Goal: Task Accomplishment & Management: Use online tool/utility

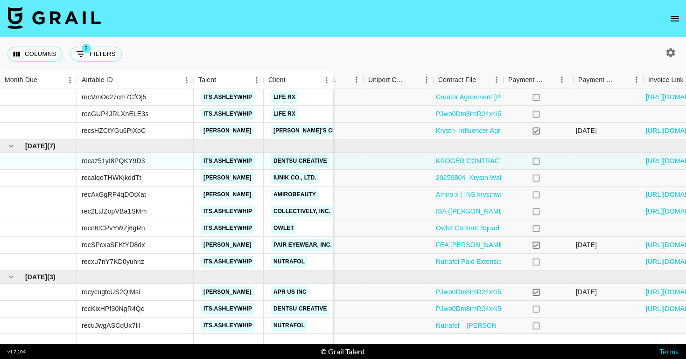
scroll to position [212, 803]
click at [469, 325] on link "Nutrafol _ [PERSON_NAME] _ Content Creator Agreement September 2025-1.pdf" at bounding box center [554, 325] width 243 height 9
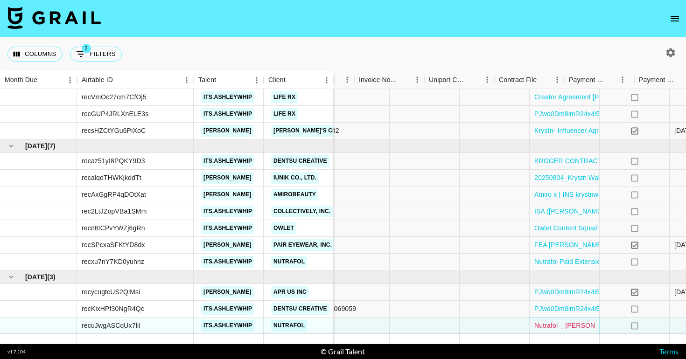
scroll to position [212, 768]
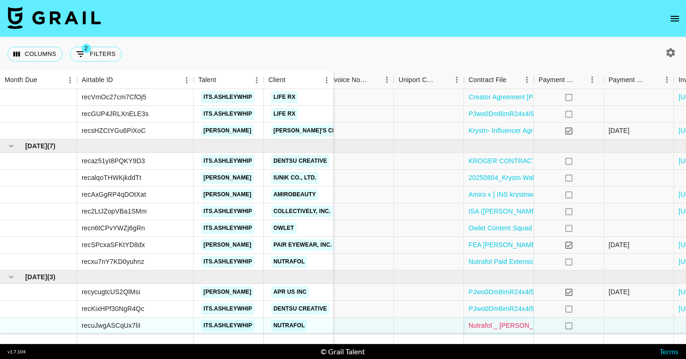
click at [517, 326] on link "Nutrafol _ [PERSON_NAME] _ Content Creator Agreement September 2025-1.pdf" at bounding box center [589, 325] width 243 height 9
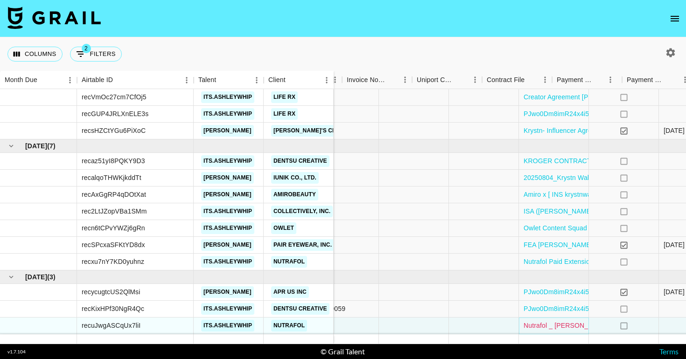
scroll to position [212, 777]
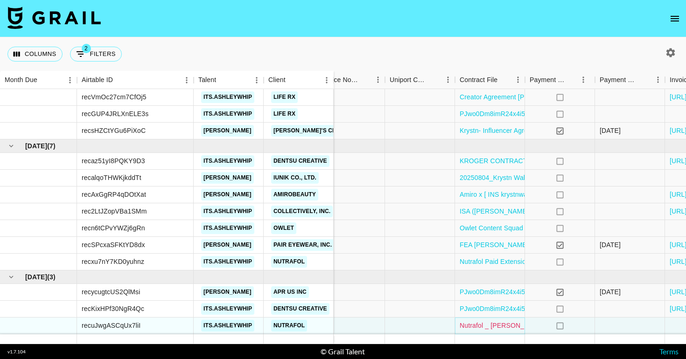
click at [510, 324] on link "Nutrafol _ [PERSON_NAME] _ Content Creator Agreement September 2025-1.pdf" at bounding box center [580, 325] width 243 height 9
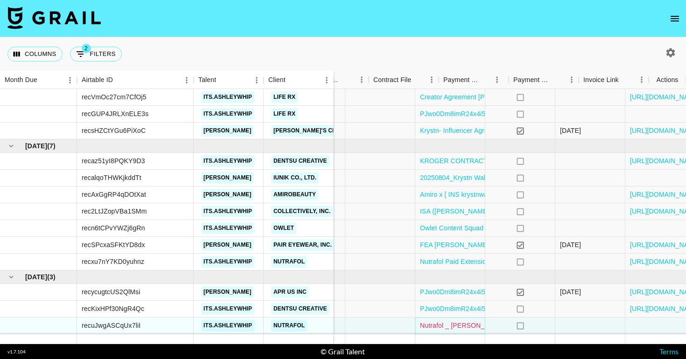
scroll to position [212, 863]
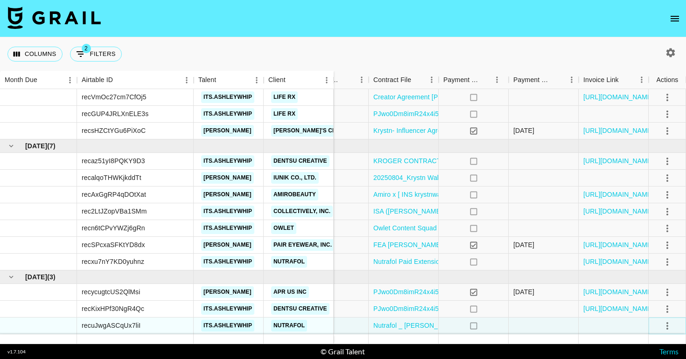
click at [670, 326] on icon "select merge strategy" at bounding box center [666, 325] width 11 height 11
click at [595, 321] on div at bounding box center [613, 326] width 70 height 17
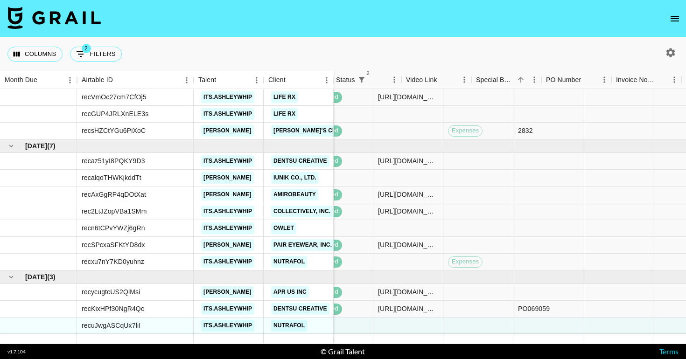
scroll to position [212, 458]
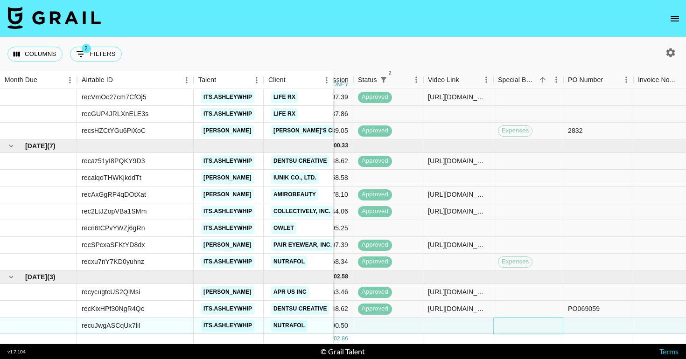
click at [542, 323] on div at bounding box center [528, 326] width 70 height 17
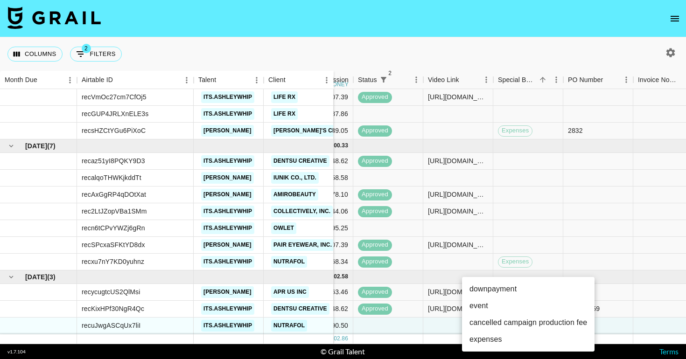
click at [508, 341] on li "expenses" at bounding box center [528, 339] width 132 height 17
type input "expenses"
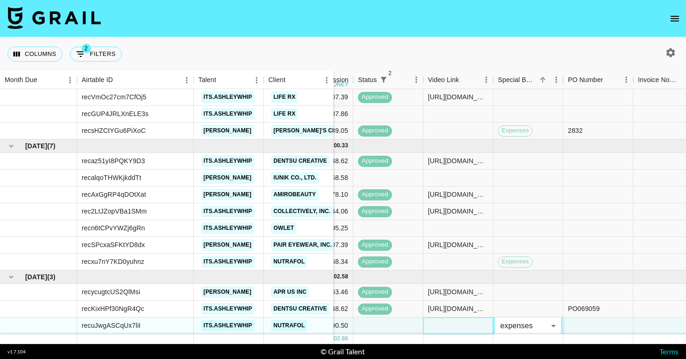
click at [481, 324] on div at bounding box center [458, 326] width 70 height 17
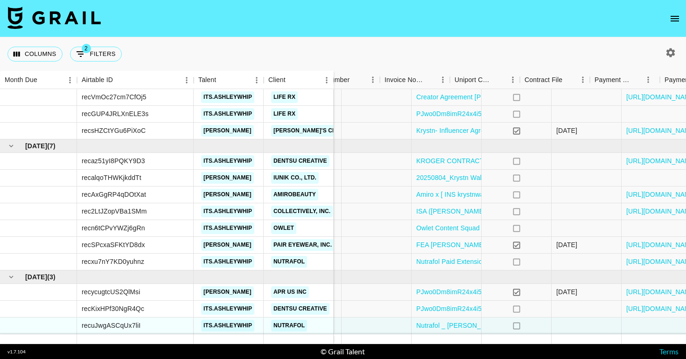
scroll to position [212, 863]
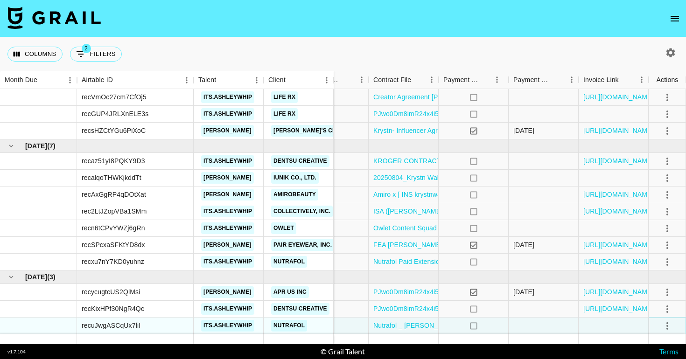
click at [663, 324] on icon "select merge strategy" at bounding box center [666, 325] width 11 height 11
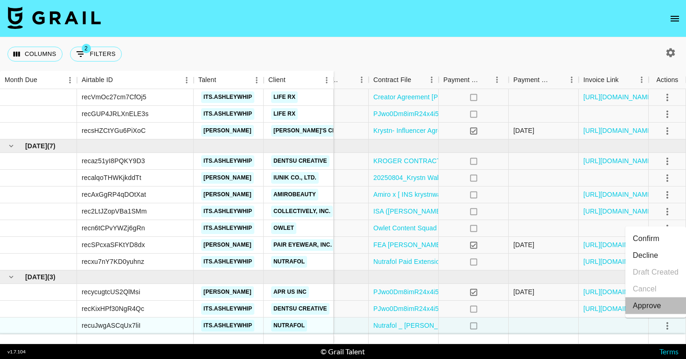
click at [648, 305] on div "Approve" at bounding box center [646, 305] width 28 height 11
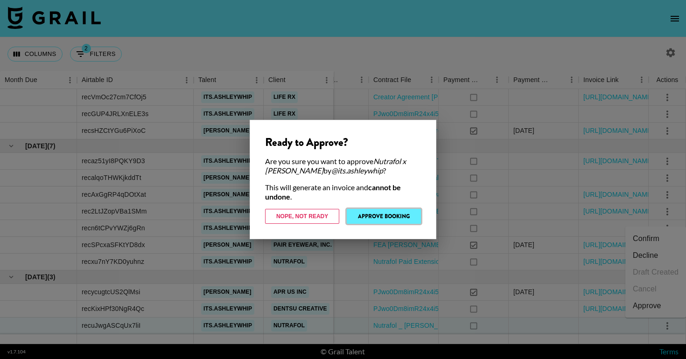
click at [398, 214] on button "Approve Booking" at bounding box center [384, 216] width 74 height 15
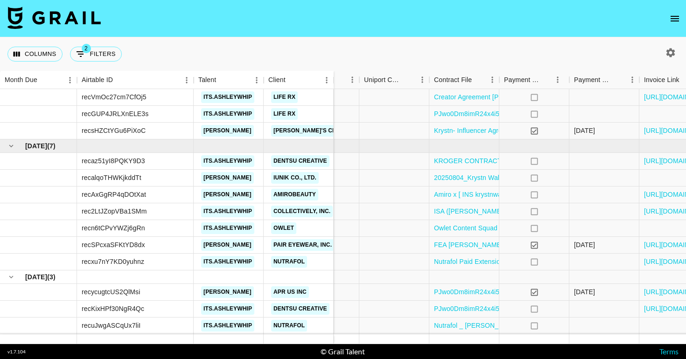
scroll to position [212, 863]
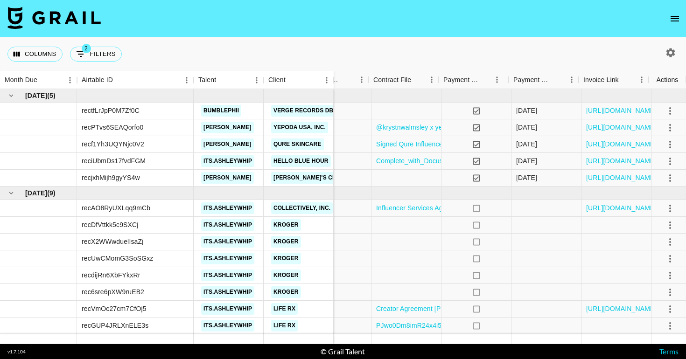
scroll to position [0, 863]
click at [666, 326] on icon "select merge strategy" at bounding box center [666, 325] width 11 height 11
click at [500, 284] on div "no" at bounding box center [473, 292] width 70 height 17
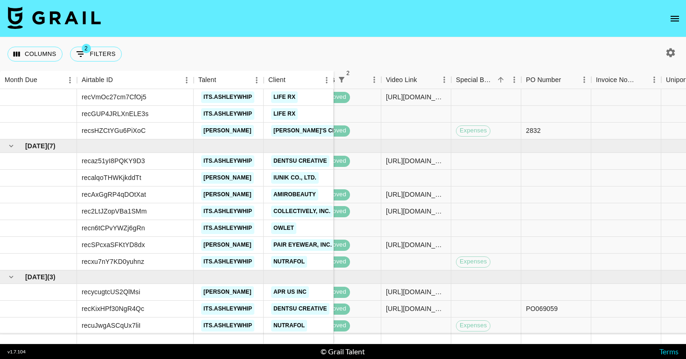
scroll to position [212, 863]
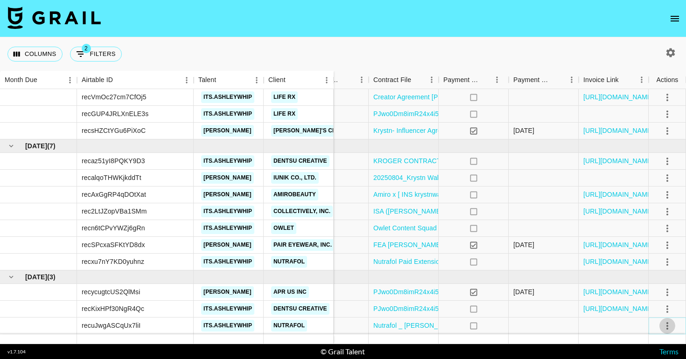
click at [668, 324] on icon "select merge strategy" at bounding box center [666, 325] width 11 height 11
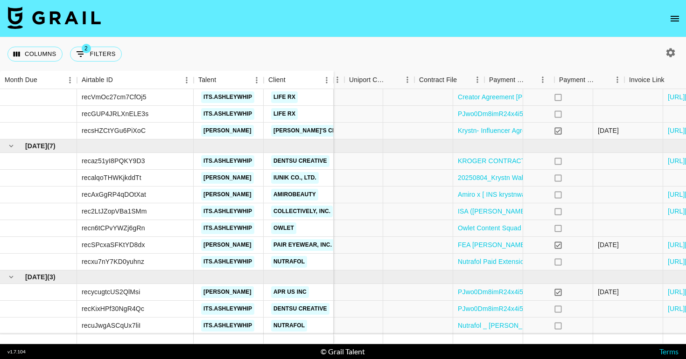
scroll to position [212, 863]
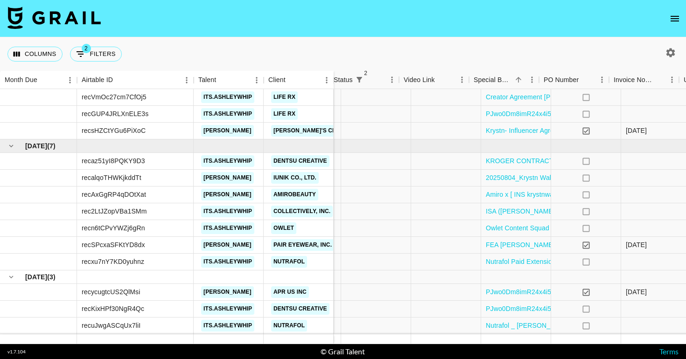
scroll to position [212, 863]
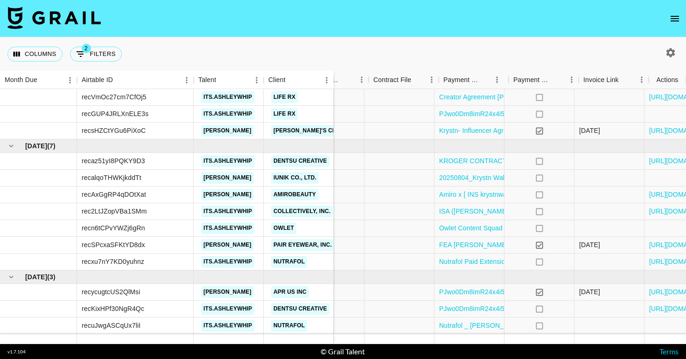
scroll to position [212, 863]
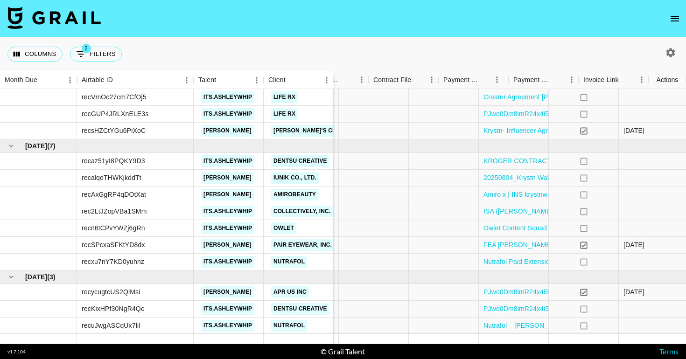
scroll to position [212, 863]
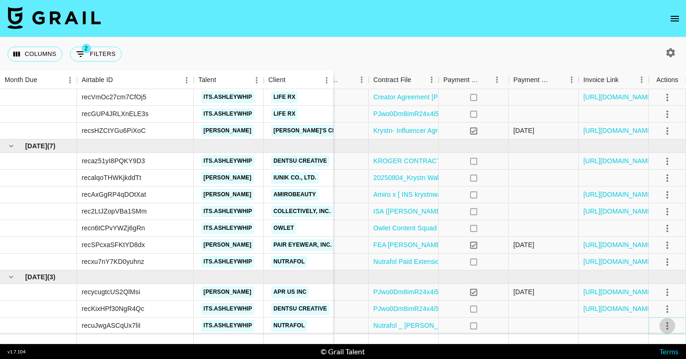
click at [666, 325] on icon "select merge strategy" at bounding box center [667, 325] width 2 height 7
click at [640, 40] on div "Columns 2 Filters + Booking" at bounding box center [343, 54] width 686 height 34
click at [603, 242] on link "[URL][DOMAIN_NAME]" at bounding box center [618, 244] width 70 height 9
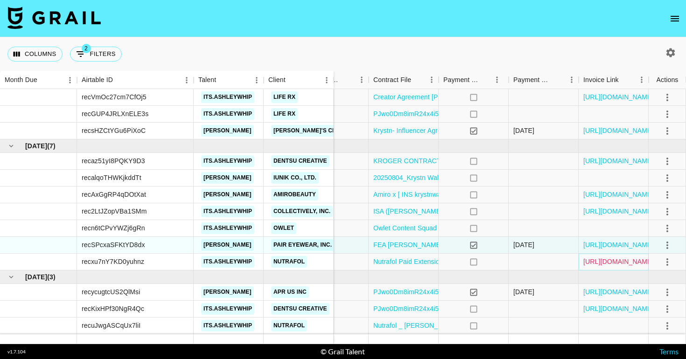
click at [607, 262] on link "[URL][DOMAIN_NAME]" at bounding box center [618, 261] width 70 height 9
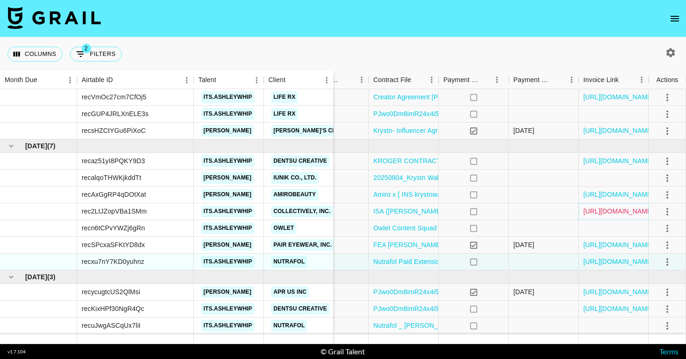
click at [594, 211] on link "[URL][DOMAIN_NAME]" at bounding box center [618, 211] width 70 height 9
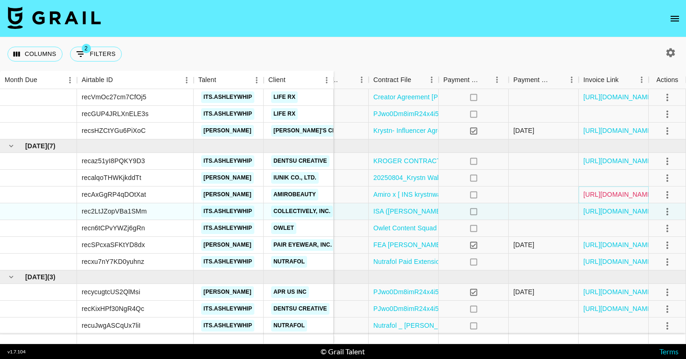
click at [597, 197] on link "[URL][DOMAIN_NAME]" at bounding box center [618, 194] width 70 height 9
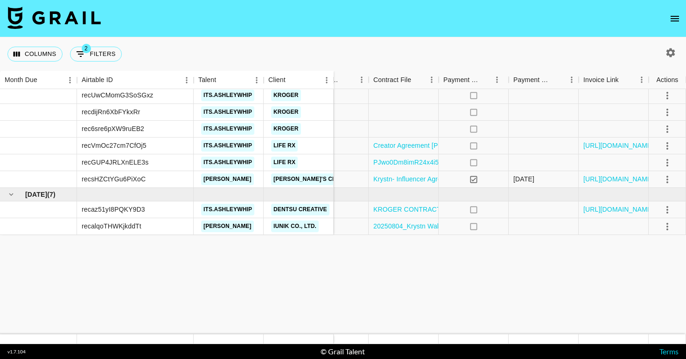
scroll to position [0, 863]
